Goal: Task Accomplishment & Management: Complete application form

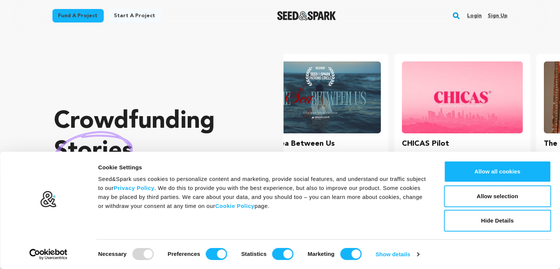
click at [477, 16] on link "Login" at bounding box center [474, 16] width 15 height 12
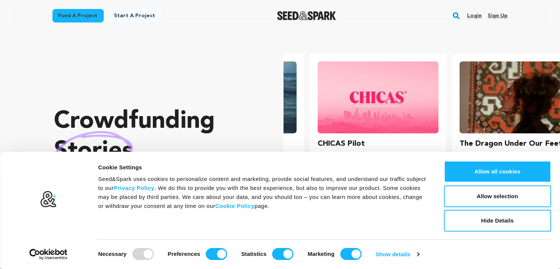
scroll to position [0, 148]
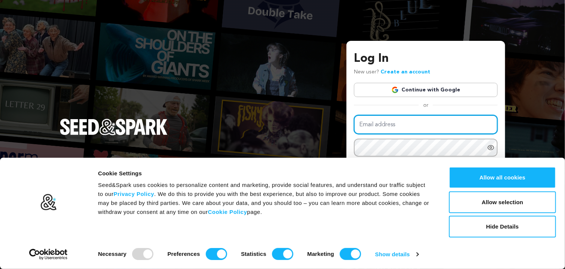
type input "[EMAIL_ADDRESS][DOMAIN_NAME]"
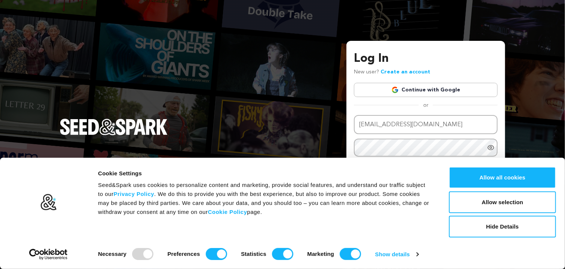
click at [490, 147] on icon "Show password as plain text. Warning: this will display your password on the sc…" at bounding box center [490, 147] width 7 height 7
click at [217, 253] on input "Preferences" at bounding box center [216, 254] width 21 height 12
checkbox input "false"
click at [288, 253] on input "Statistics" at bounding box center [282, 254] width 21 height 12
checkbox input "false"
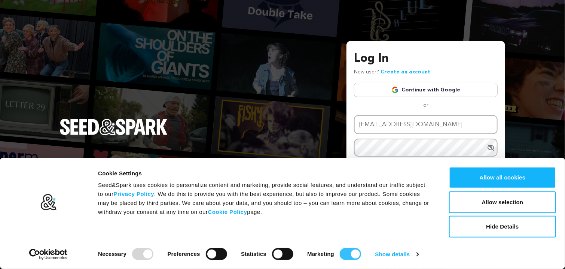
click at [353, 253] on input "Marketing" at bounding box center [350, 254] width 21 height 12
checkbox input "false"
click at [497, 206] on button "Allow selection" at bounding box center [502, 202] width 107 height 22
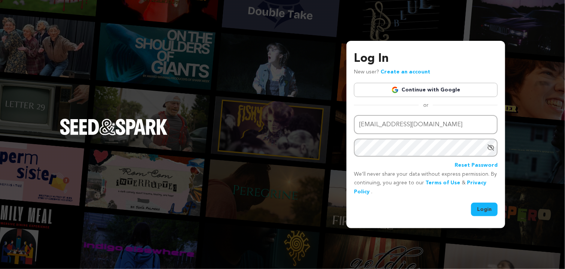
click at [483, 209] on button "Login" at bounding box center [484, 209] width 27 height 13
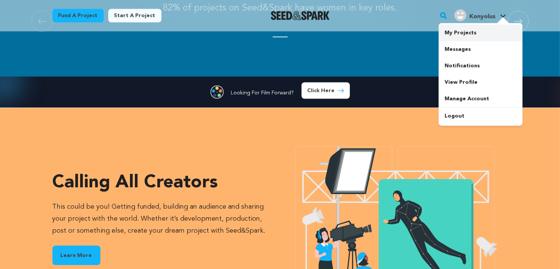
click at [457, 33] on link "My Projects" at bounding box center [480, 33] width 84 height 16
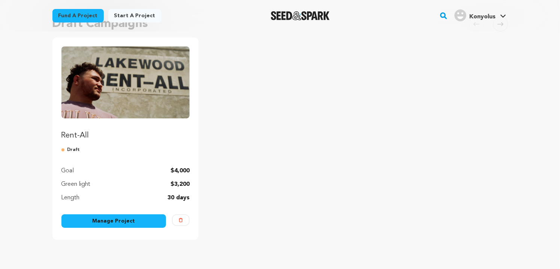
scroll to position [72, 0]
click at [119, 221] on link "Manage Project" at bounding box center [113, 220] width 105 height 13
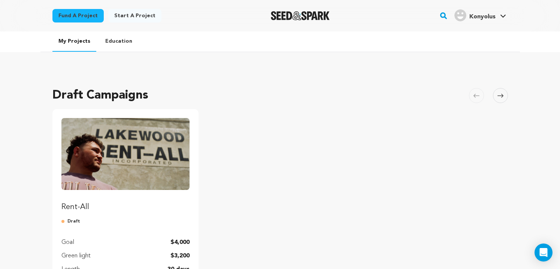
scroll to position [72, 0]
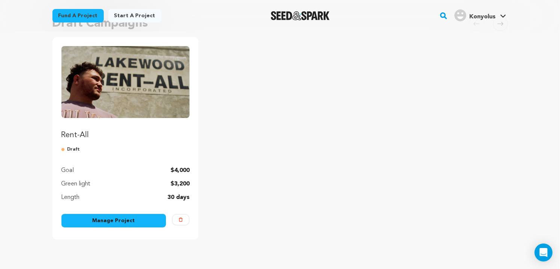
click at [126, 221] on link "Manage Project" at bounding box center [113, 220] width 105 height 13
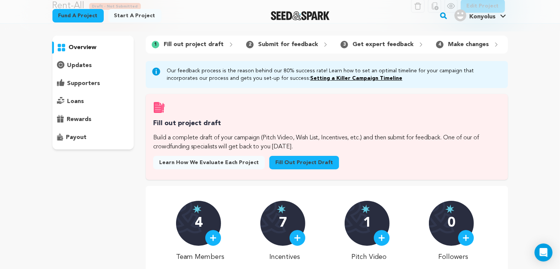
scroll to position [43, 0]
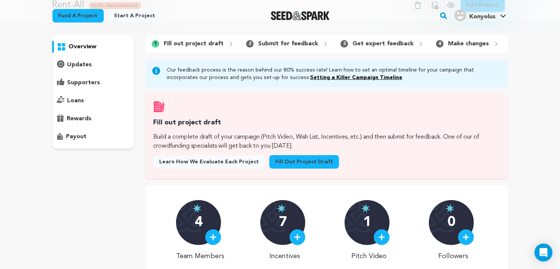
click at [285, 165] on link "Fill out project draft" at bounding box center [304, 161] width 70 height 13
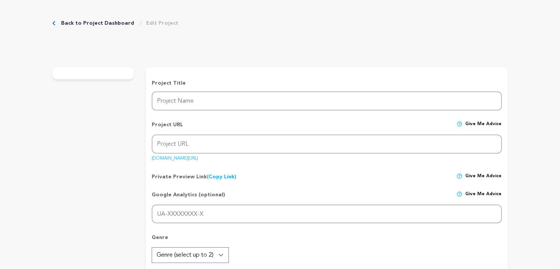
type input "Rent-All"
type input "rent-all"
type input "In a day of pick-ups, A recent college and high school grad must battle apathy …"
type textarea "Though advocacy for emotional expression and mental health has risen, there's s…"
type textarea "Our mission with this film make our first feature film while telling a thought …"
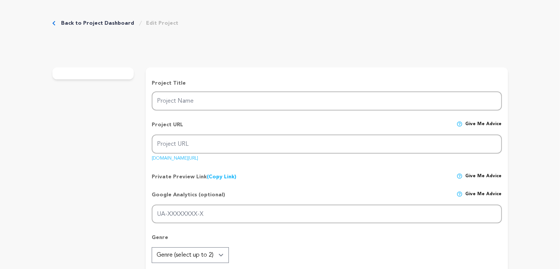
radio input "true"
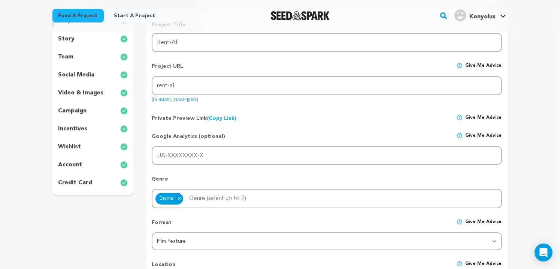
scroll to position [94, 0]
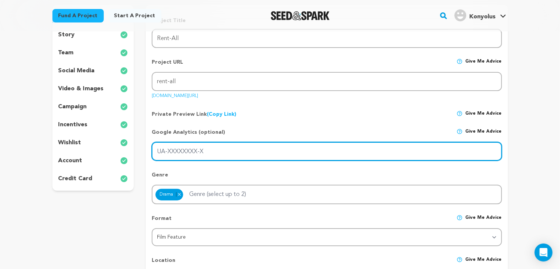
click at [217, 149] on input "UA-XXXXXXXX-X" at bounding box center [327, 151] width 350 height 19
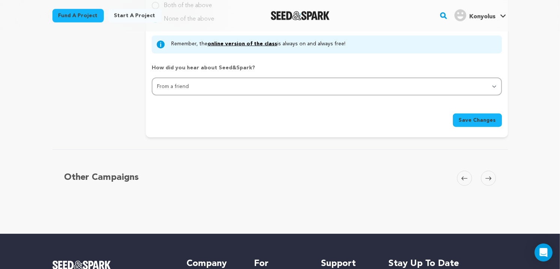
scroll to position [828, 0]
click at [484, 170] on span at bounding box center [488, 177] width 15 height 15
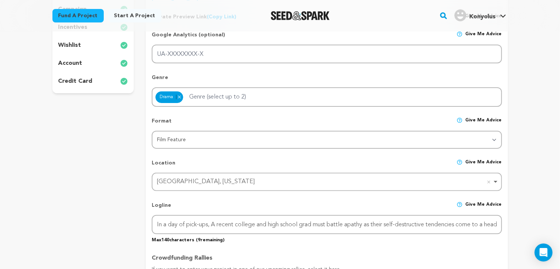
scroll to position [0, 0]
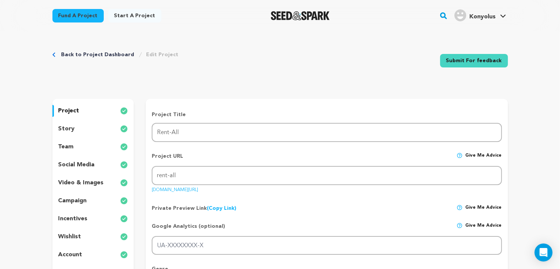
click at [66, 132] on p "story" at bounding box center [66, 128] width 16 height 9
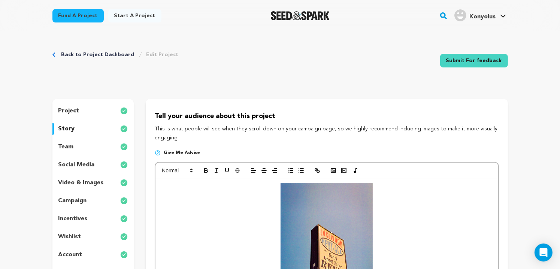
click at [82, 146] on div "team" at bounding box center [93, 147] width 82 height 12
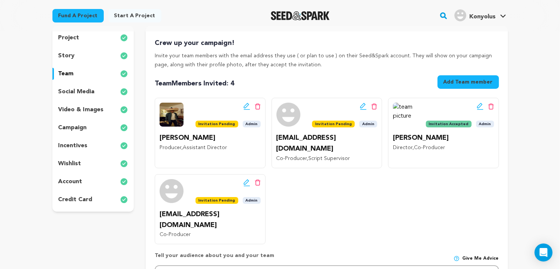
scroll to position [73, 0]
click at [170, 122] on img at bounding box center [171, 114] width 24 height 24
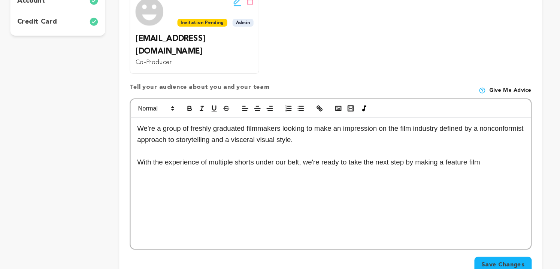
scroll to position [216, 0]
drag, startPoint x: 228, startPoint y: 116, endPoint x: 130, endPoint y: 142, distance: 101.7
click at [130, 142] on div "project story team social media video & images campaign incentives wishlist" at bounding box center [93, 84] width 82 height 403
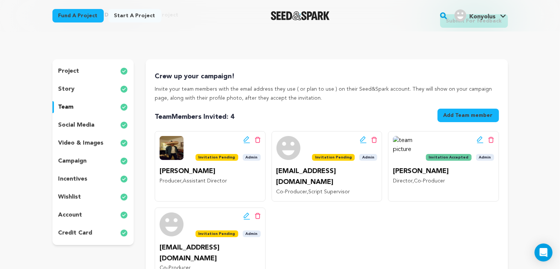
scroll to position [0, 0]
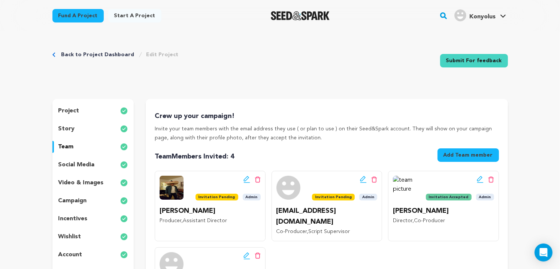
click at [78, 165] on p "social media" at bounding box center [76, 164] width 36 height 9
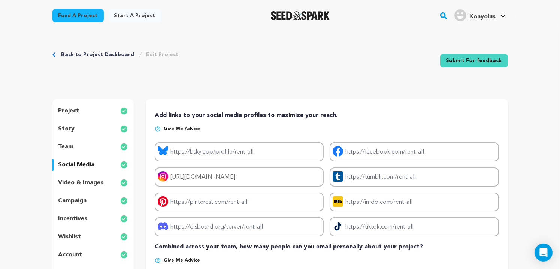
click at [82, 180] on p "video & images" at bounding box center [80, 182] width 45 height 9
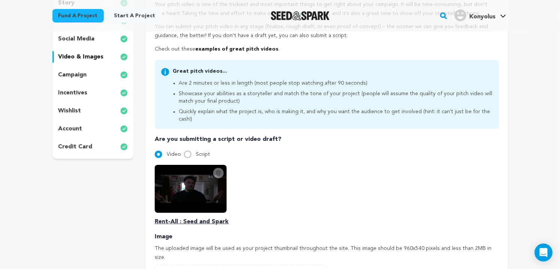
scroll to position [126, 0]
click at [83, 78] on p "campaign" at bounding box center [72, 74] width 28 height 9
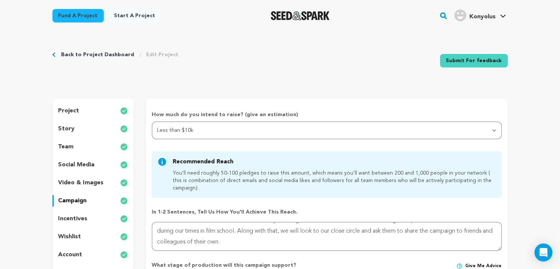
click at [72, 112] on p "project" at bounding box center [68, 110] width 21 height 9
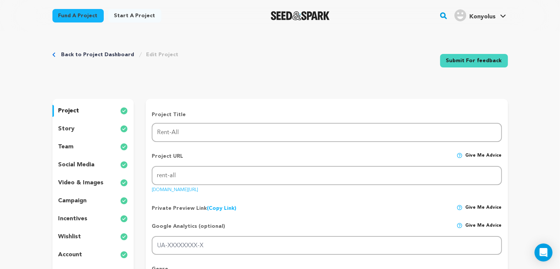
scroll to position [51, 0]
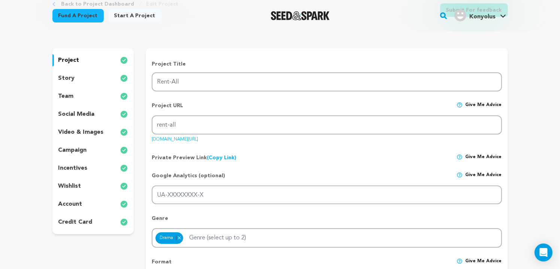
click at [84, 147] on p "campaign" at bounding box center [72, 150] width 28 height 9
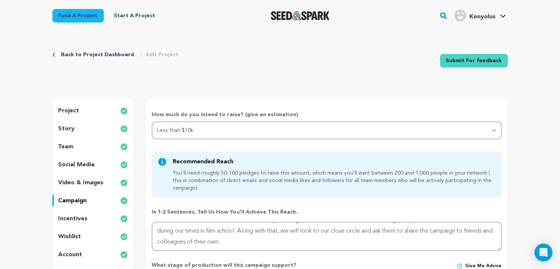
click at [64, 109] on p "project" at bounding box center [68, 110] width 21 height 9
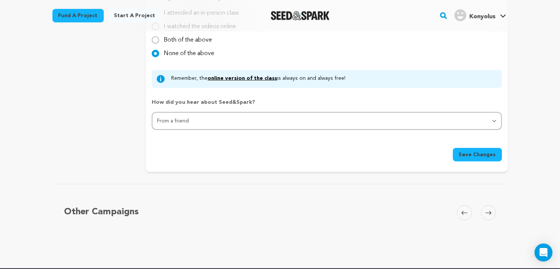
scroll to position [794, 0]
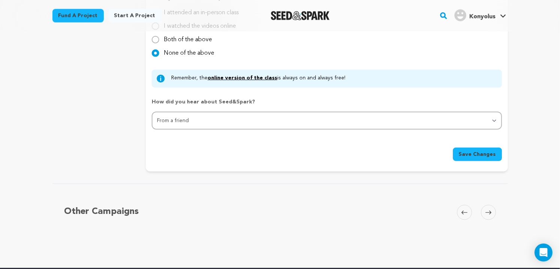
drag, startPoint x: 317, startPoint y: 166, endPoint x: 275, endPoint y: 165, distance: 41.9
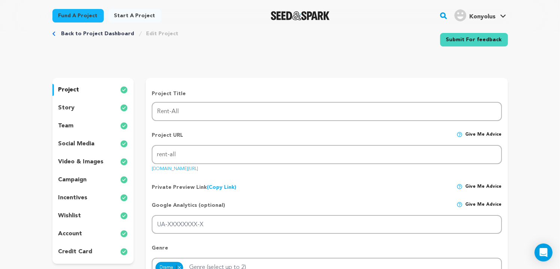
scroll to position [1, 0]
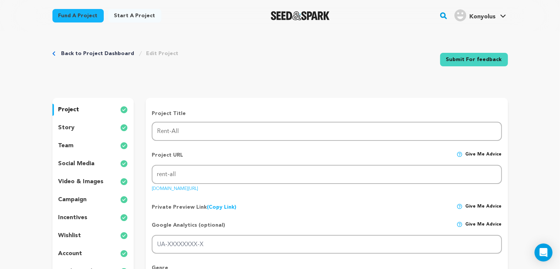
click at [114, 52] on link "Back to Project Dashboard" at bounding box center [97, 53] width 73 height 7
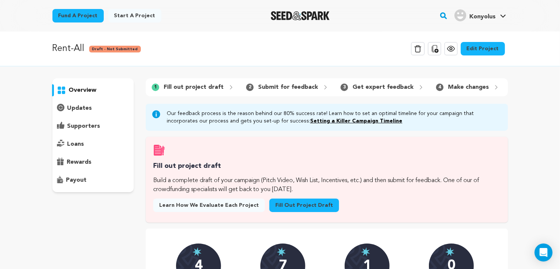
click at [87, 88] on p "overview" at bounding box center [83, 90] width 28 height 9
click at [451, 49] on icon at bounding box center [450, 48] width 9 height 9
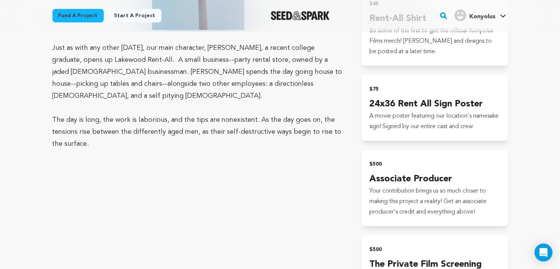
scroll to position [629, 0]
drag, startPoint x: 519, startPoint y: 118, endPoint x: 550, endPoint y: 45, distance: 79.0
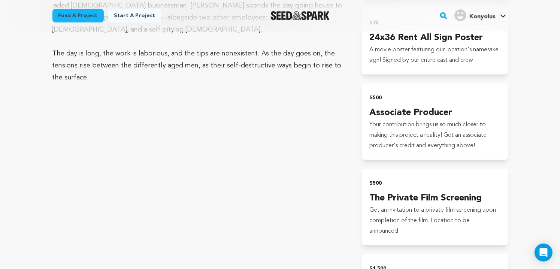
scroll to position [695, 0]
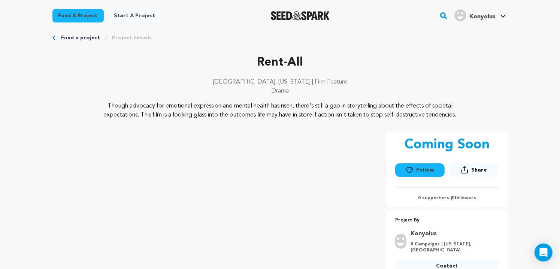
scroll to position [0, 0]
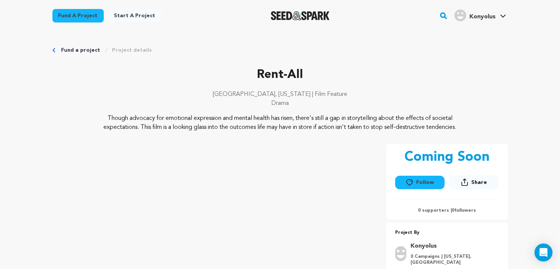
click at [75, 51] on link "Fund a project" at bounding box center [80, 49] width 39 height 7
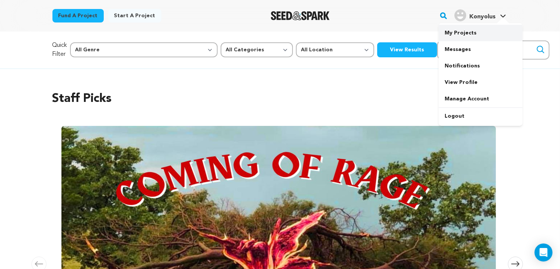
click at [449, 37] on link "My Projects" at bounding box center [480, 33] width 84 height 16
